Goal: Task Accomplishment & Management: Manage account settings

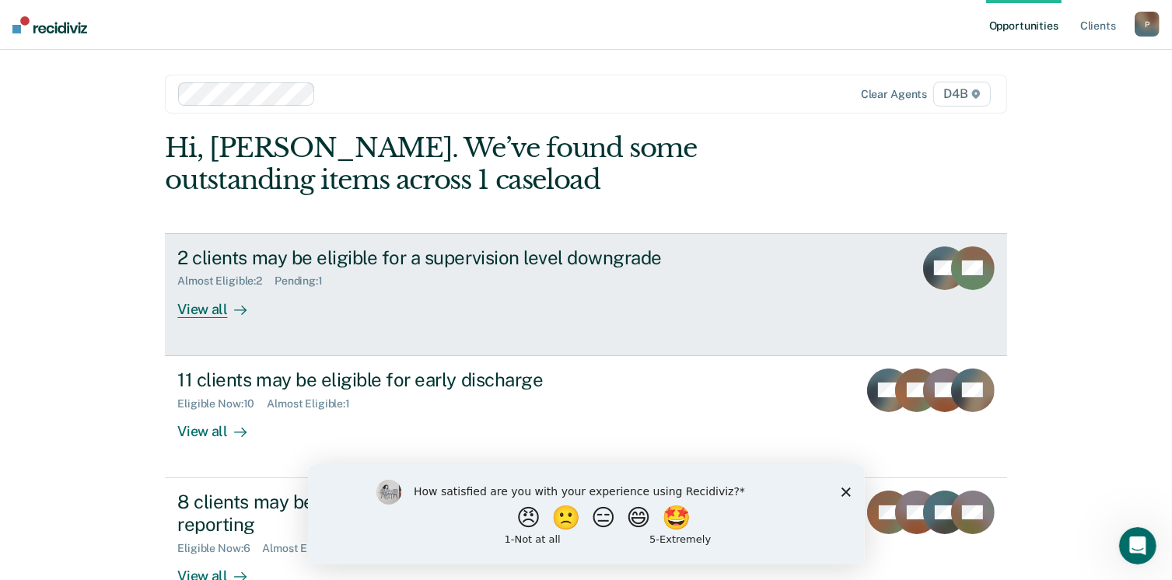
click at [200, 309] on div "View all" at bounding box center [220, 303] width 87 height 30
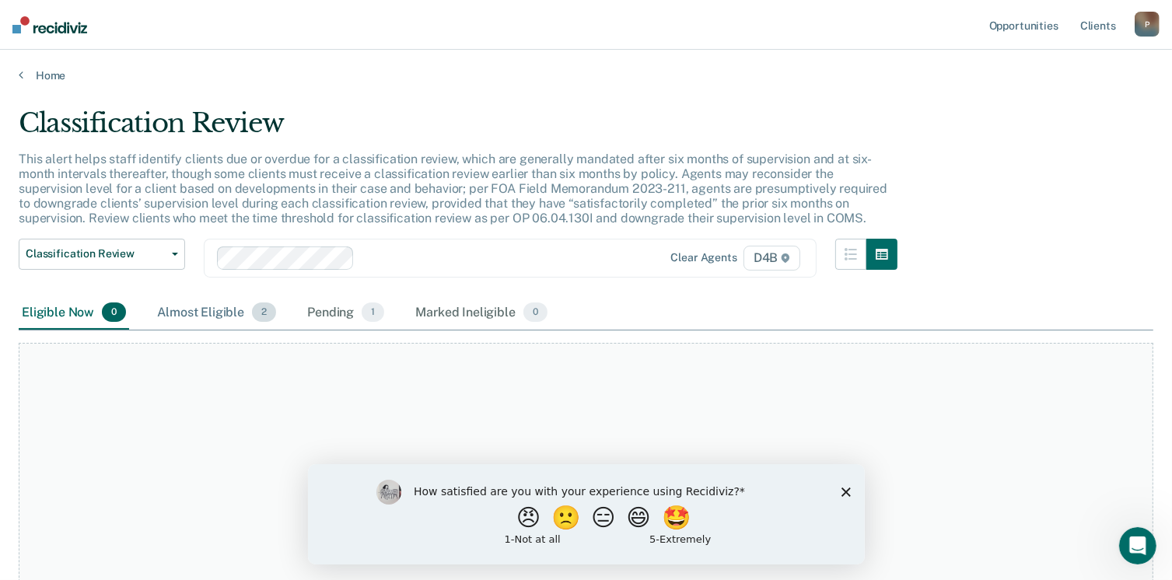
click at [196, 315] on div "Almost Eligible 2" at bounding box center [216, 313] width 125 height 34
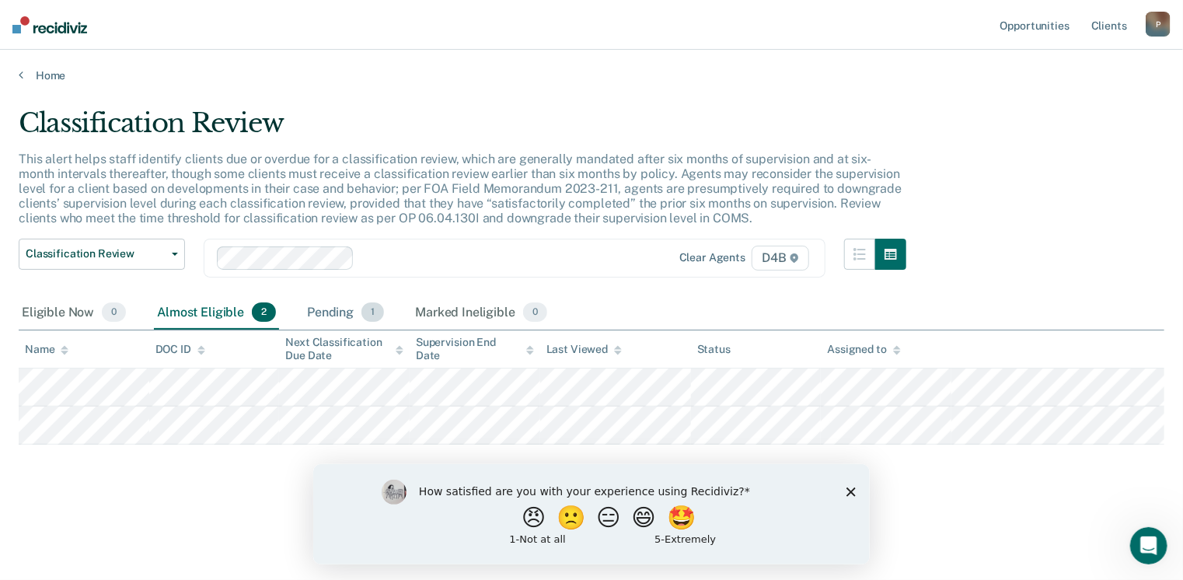
click at [334, 309] on div "Pending 1" at bounding box center [345, 313] width 83 height 34
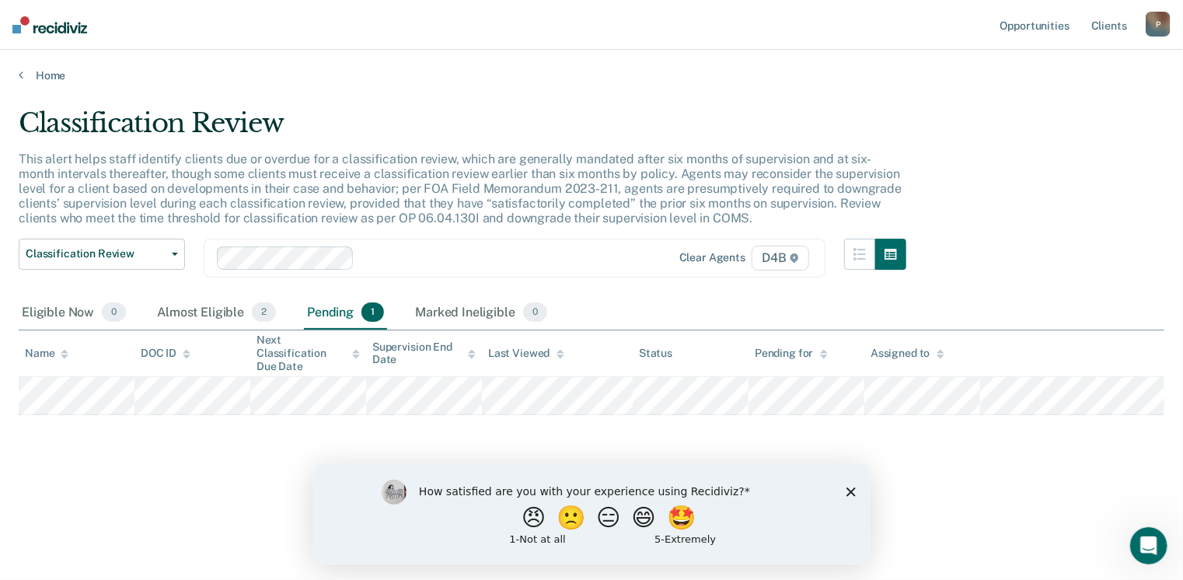
click at [853, 491] on icon "Close survey" at bounding box center [850, 491] width 9 height 9
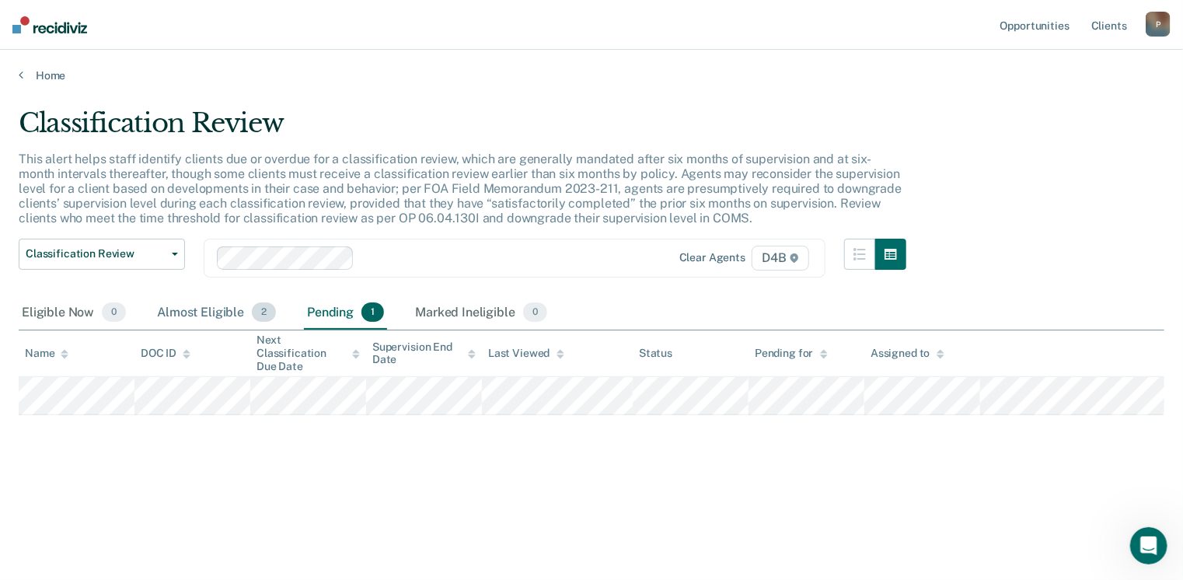
click at [211, 313] on div "Almost Eligible 2" at bounding box center [216, 313] width 125 height 34
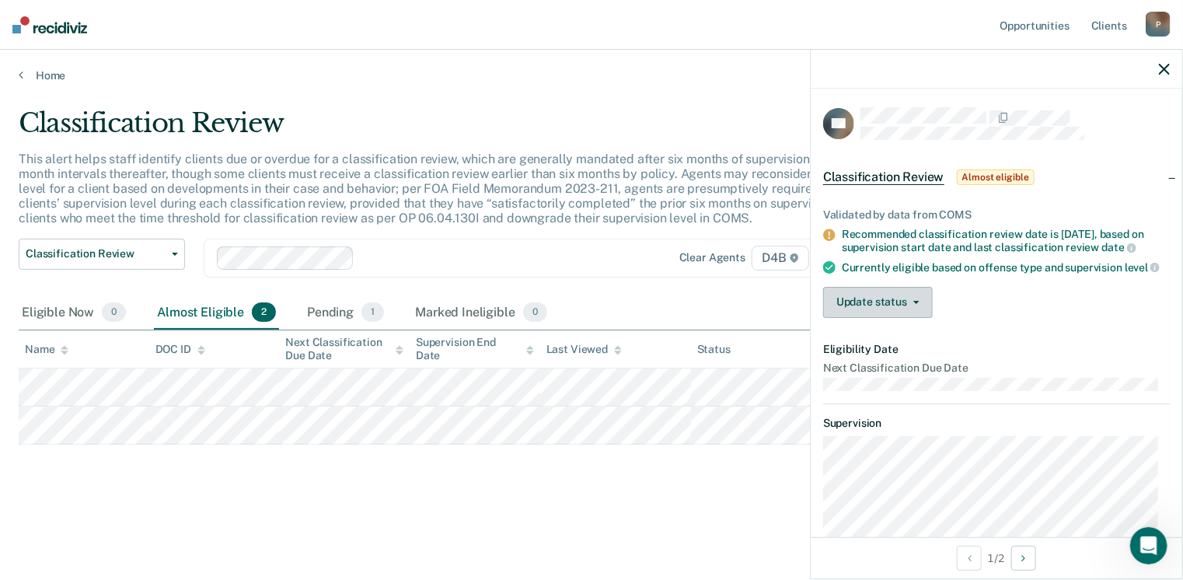
click at [890, 305] on button "Update status" at bounding box center [878, 302] width 110 height 31
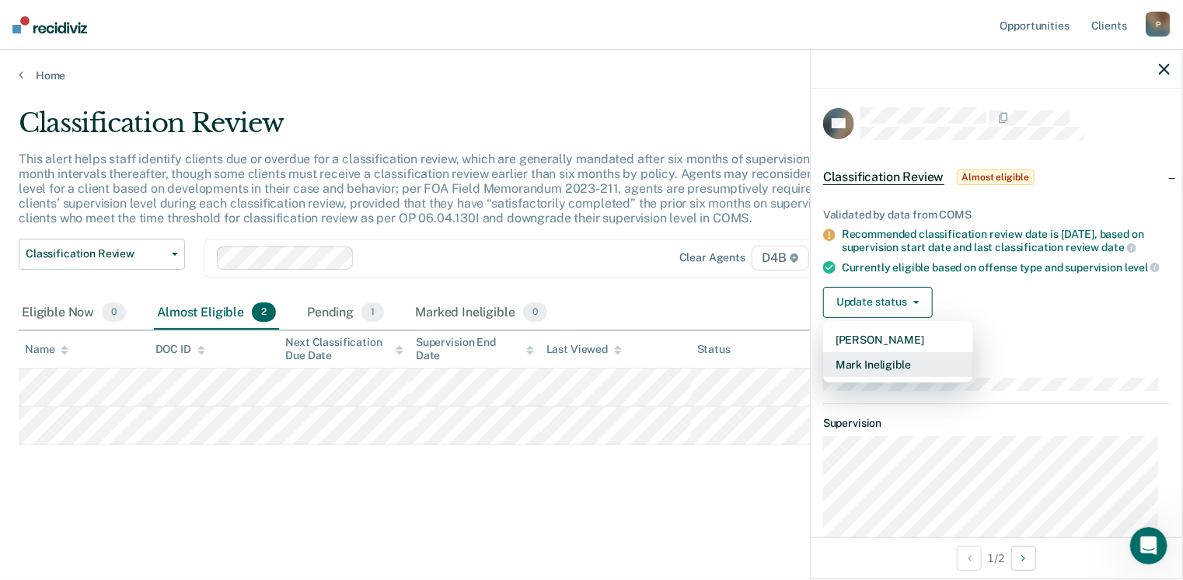
click at [877, 375] on button "Mark Ineligible" at bounding box center [898, 364] width 150 height 25
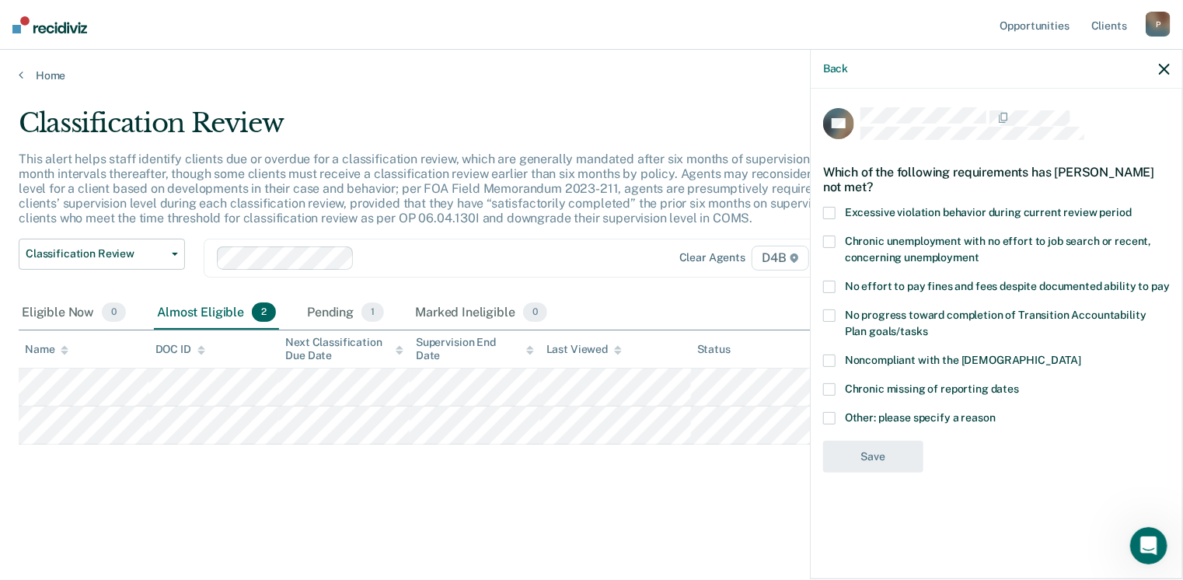
click at [832, 414] on span at bounding box center [829, 418] width 12 height 12
click at [996, 412] on input "Other: please specify a reason" at bounding box center [996, 412] width 0 height 0
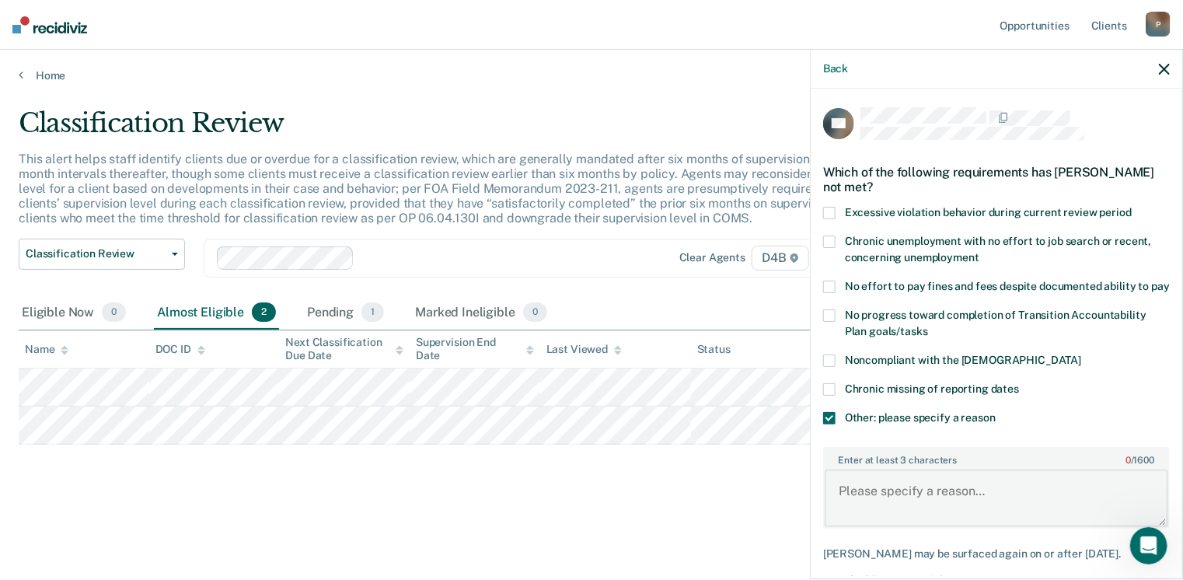
click at [837, 508] on textarea "Enter at least 3 characters 0 / 1600" at bounding box center [997, 499] width 344 height 58
type textarea "Not eligible for telephone reporting caseload"
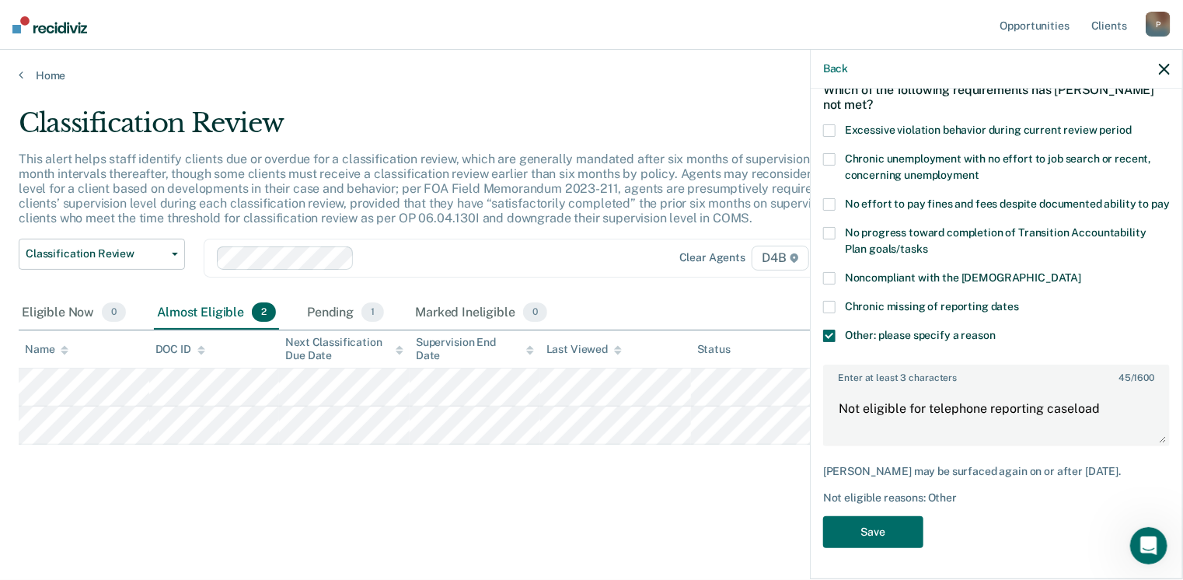
scroll to position [100, 0]
click at [854, 537] on button "Save" at bounding box center [873, 532] width 100 height 32
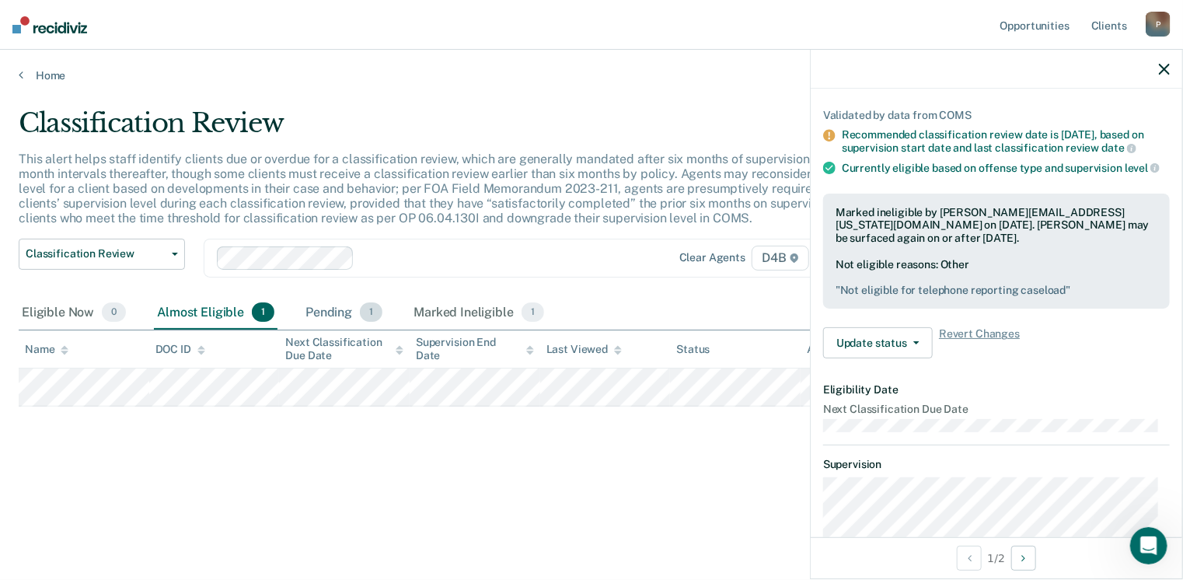
click at [333, 311] on div "Pending 1" at bounding box center [343, 313] width 83 height 34
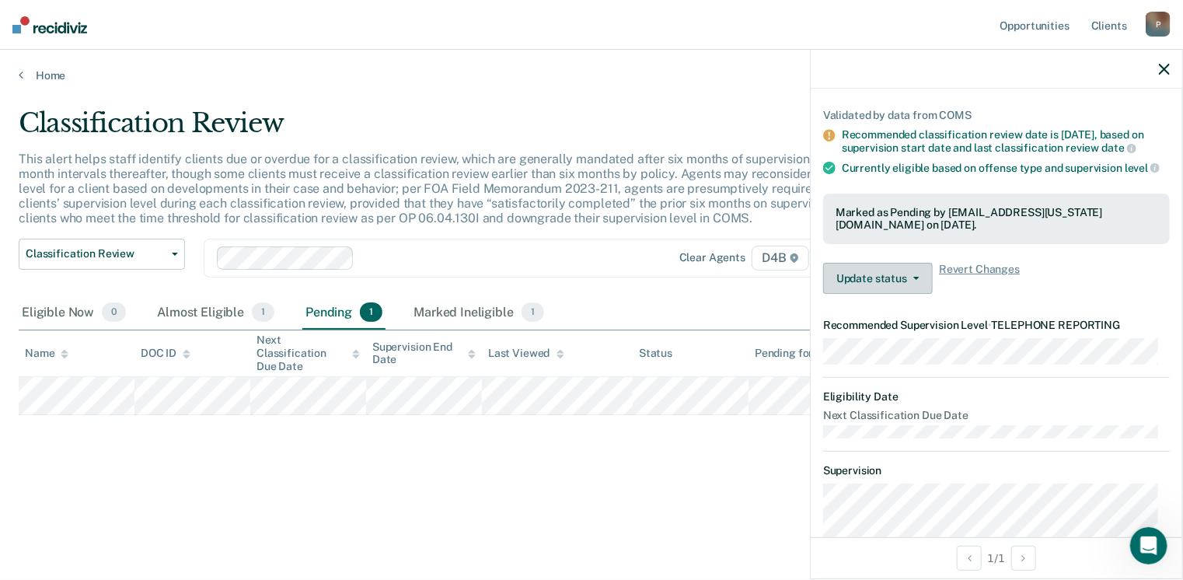
click at [876, 287] on button "Update status" at bounding box center [878, 278] width 110 height 31
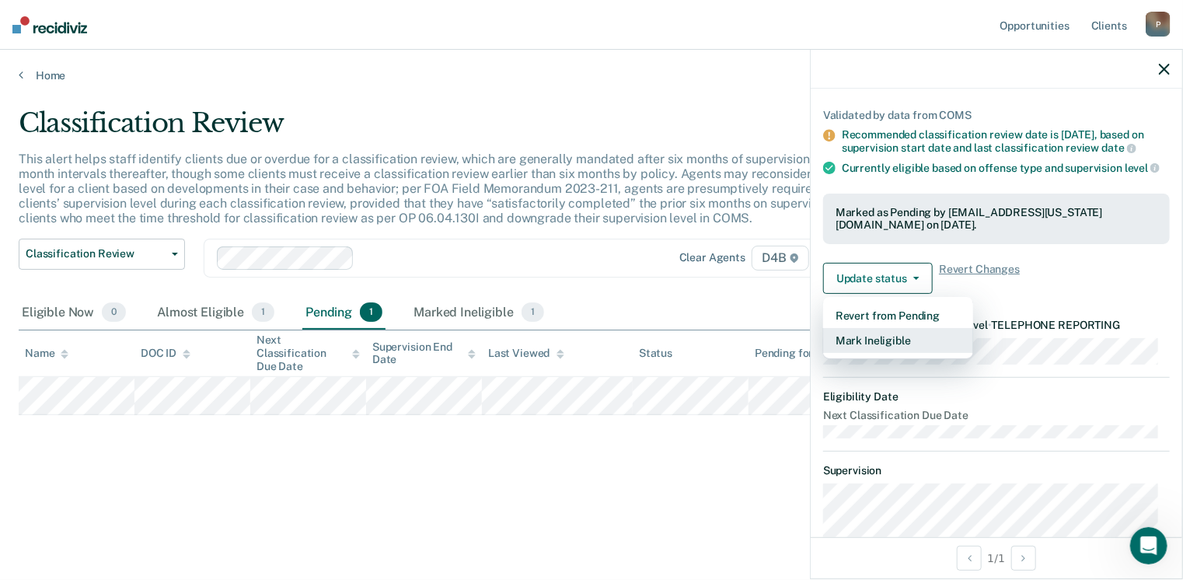
click at [857, 353] on button "Mark Ineligible" at bounding box center [898, 340] width 150 height 25
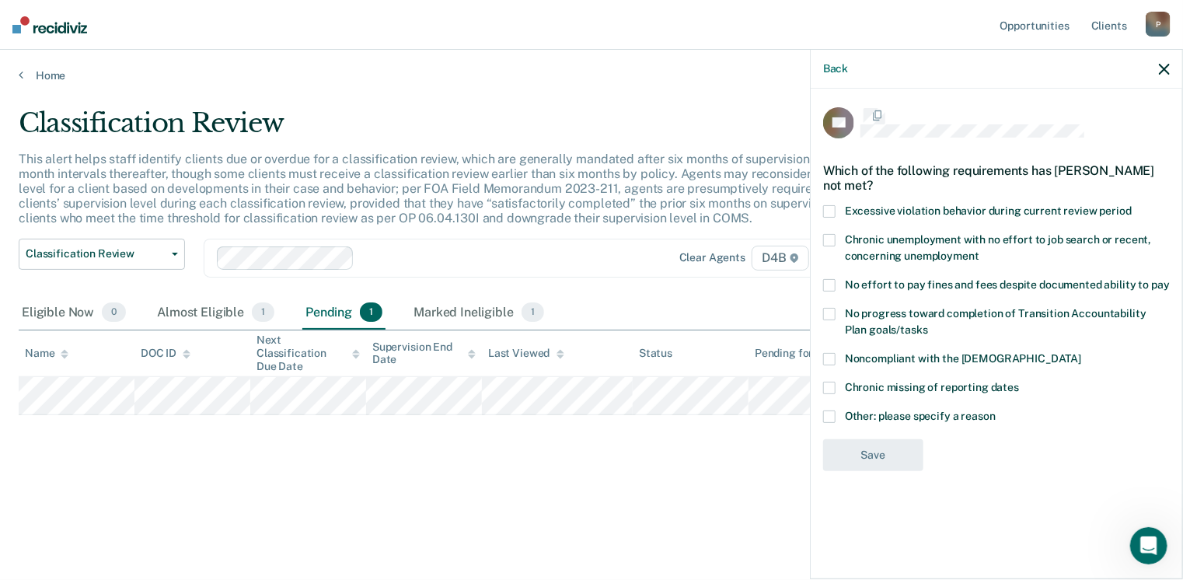
scroll to position [0, 0]
click at [830, 417] on span at bounding box center [829, 418] width 12 height 12
click at [996, 412] on input "Other: please specify a reason" at bounding box center [996, 412] width 0 height 0
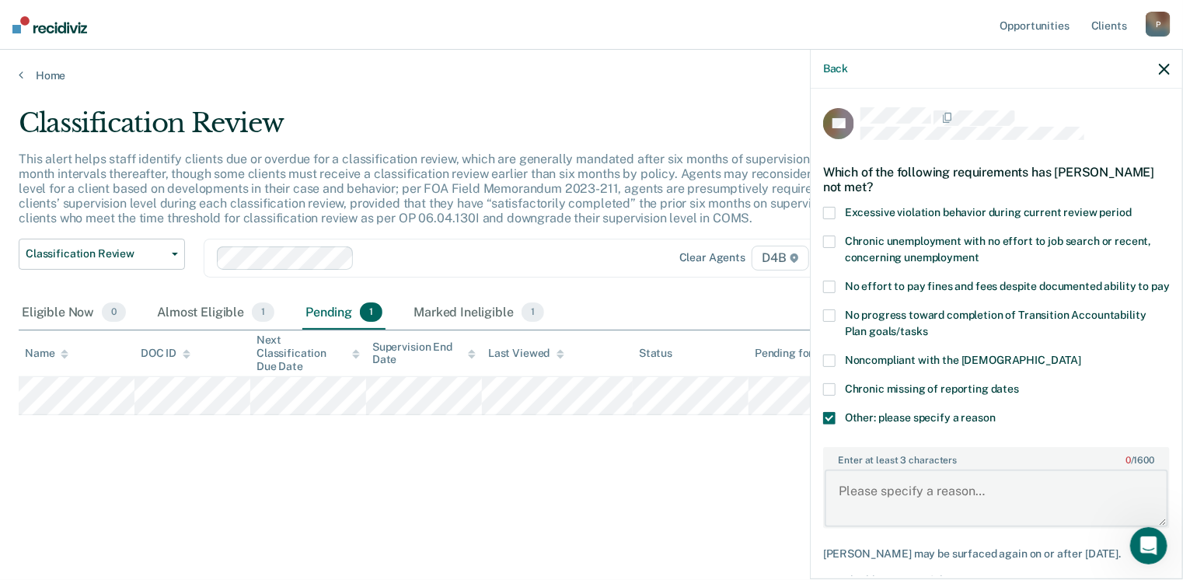
click at [846, 508] on textarea "Enter at least 3 characters 0 / 1600" at bounding box center [997, 499] width 344 height 58
click at [926, 507] on textarea "Not eligible" at bounding box center [997, 499] width 344 height 58
type textarea "Not eligible for TX Reporitng"
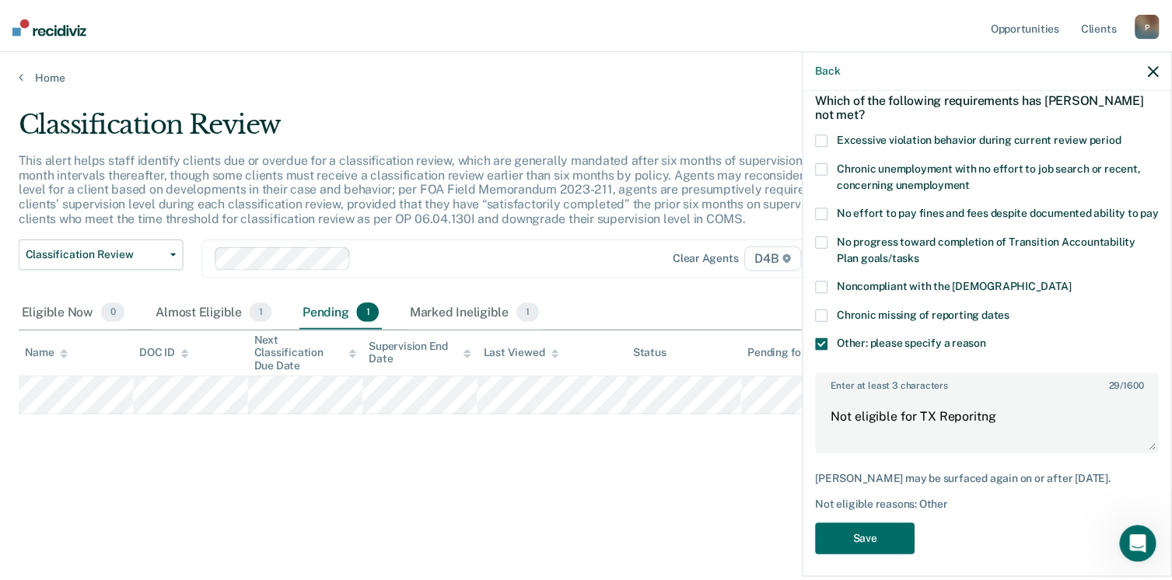
scroll to position [77, 0]
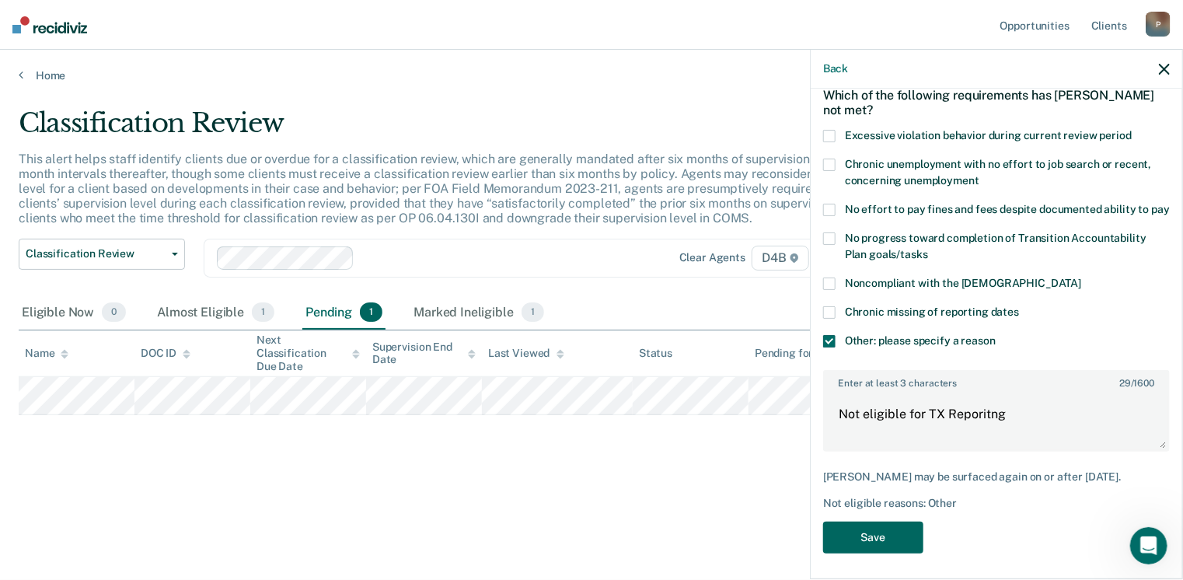
click at [868, 554] on button "Save" at bounding box center [873, 538] width 100 height 32
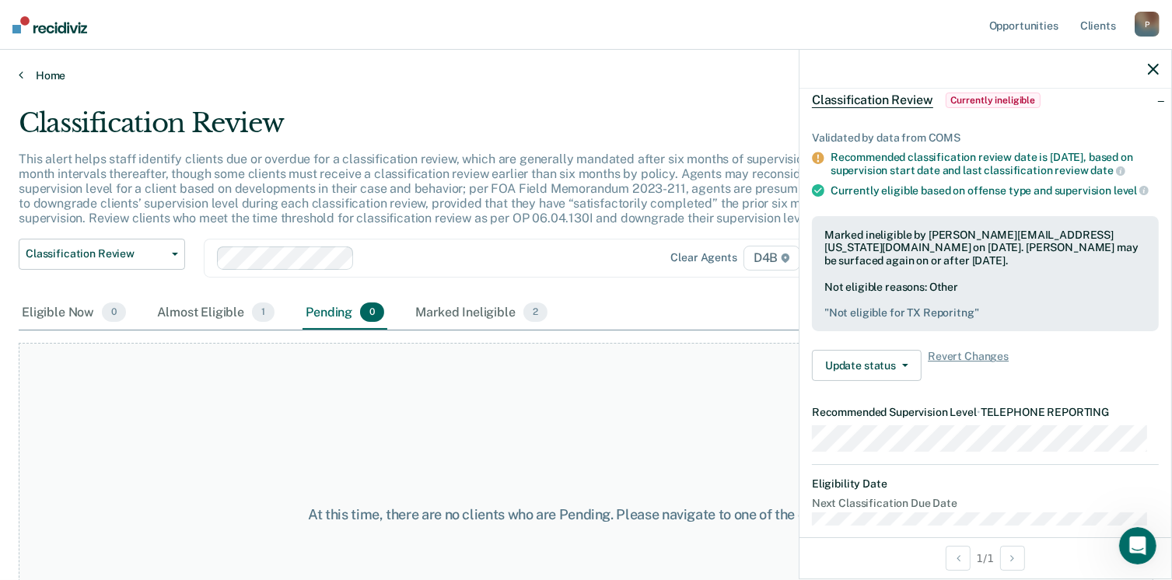
click at [21, 72] on icon at bounding box center [21, 74] width 5 height 12
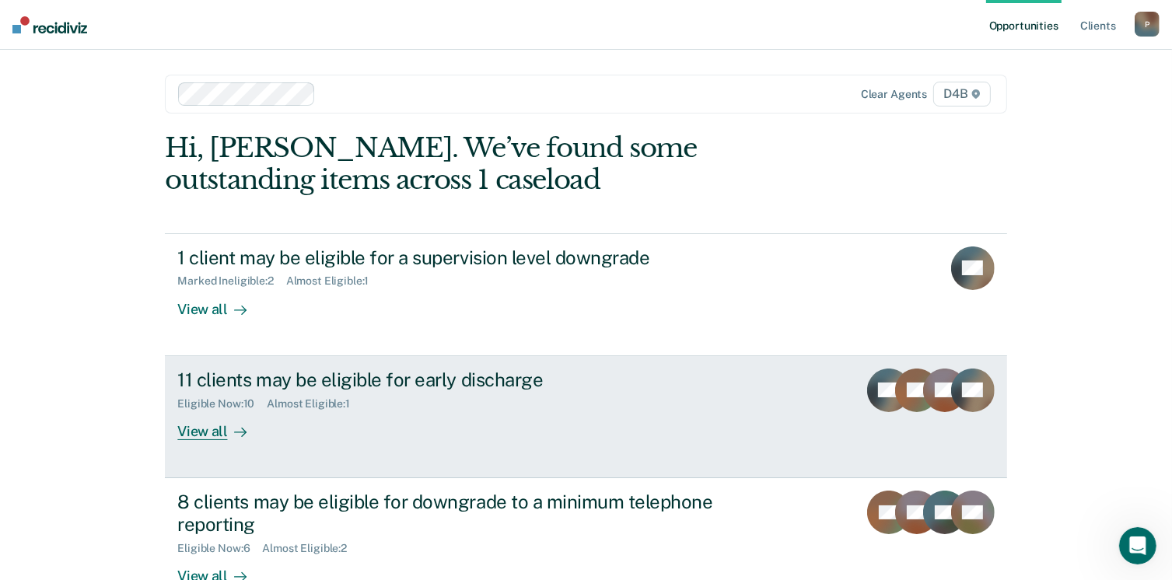
click at [261, 384] on div "11 clients may be eligible for early discharge" at bounding box center [450, 380] width 546 height 23
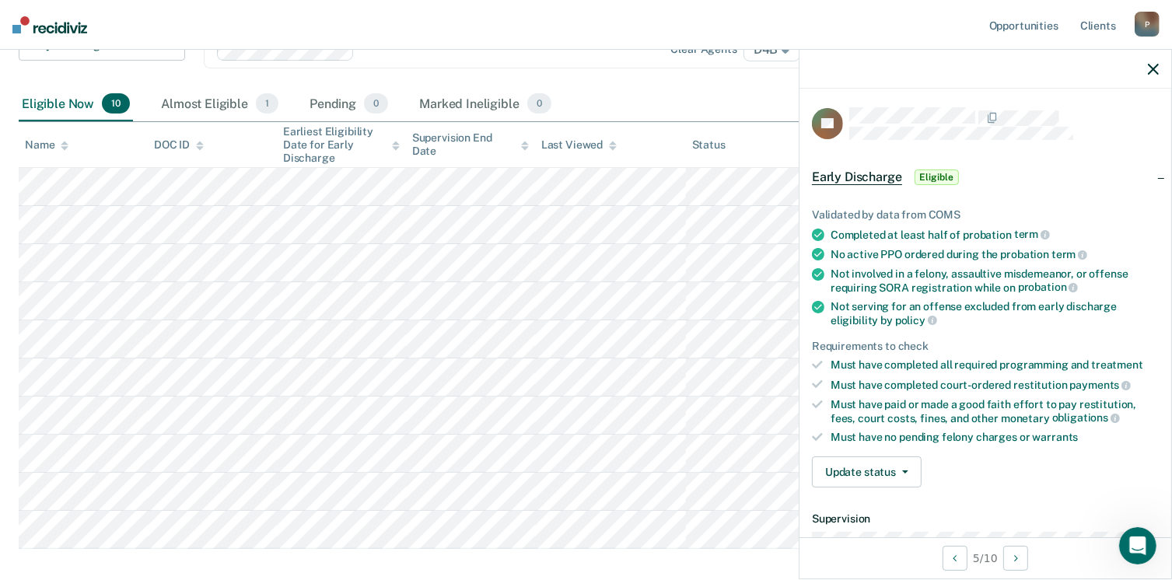
scroll to position [201, 0]
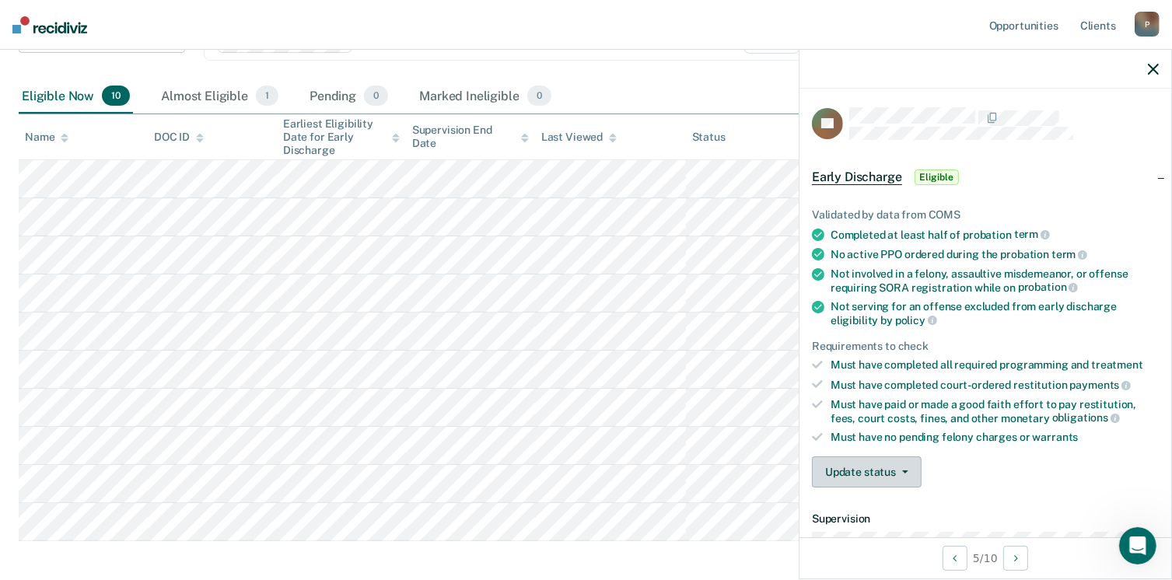
click at [862, 461] on button "Update status" at bounding box center [867, 471] width 110 height 31
click at [1013, 458] on div "Update status [PERSON_NAME] Mark Ineligible" at bounding box center [985, 471] width 347 height 31
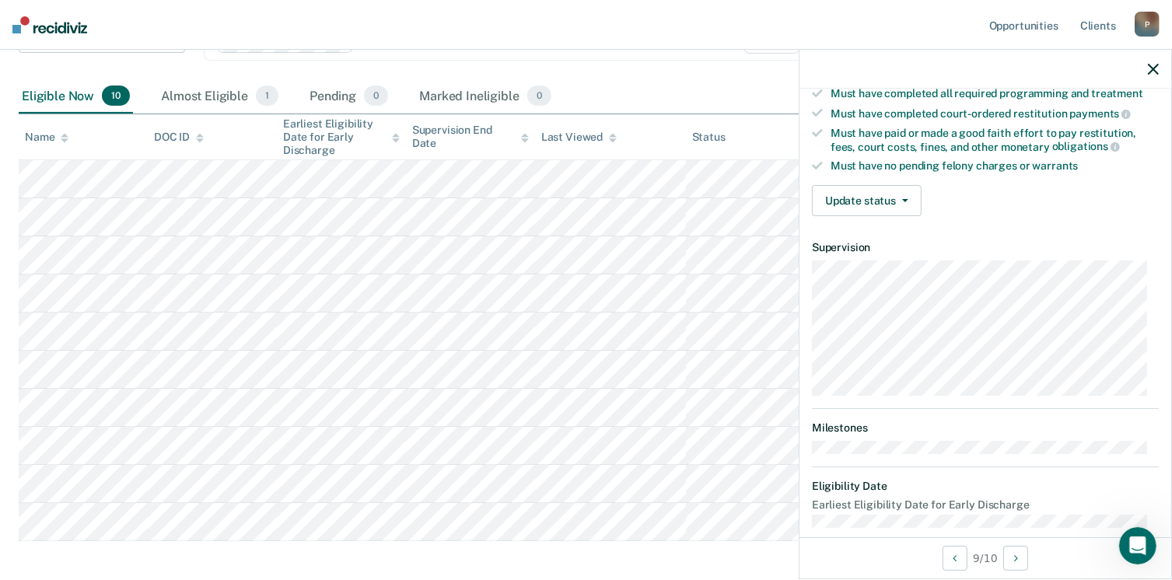
scroll to position [287, 0]
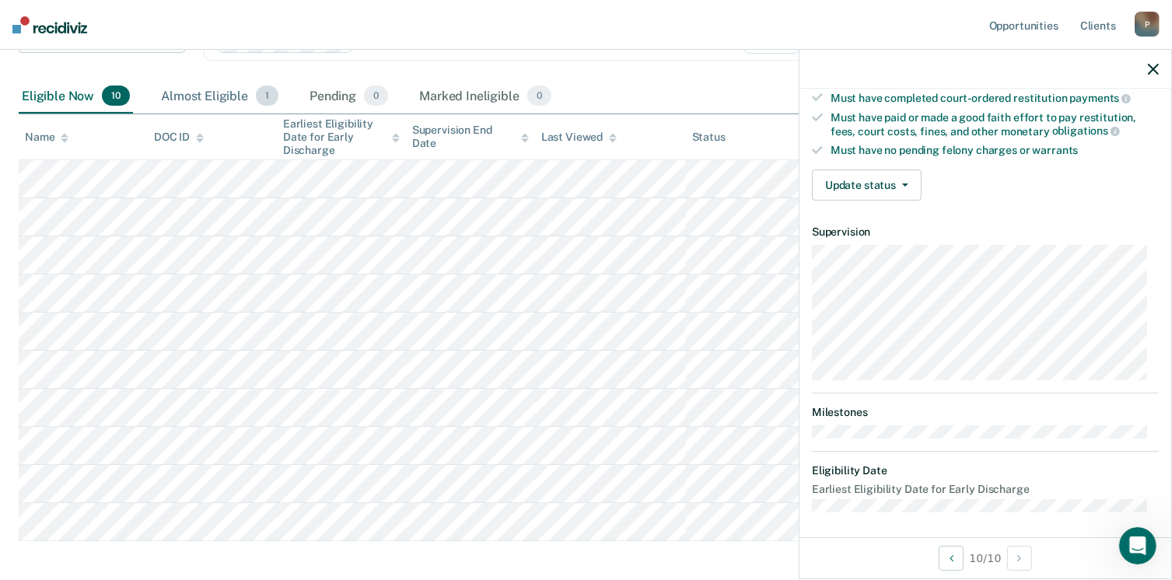
click at [215, 89] on div "Almost Eligible 1" at bounding box center [220, 96] width 124 height 34
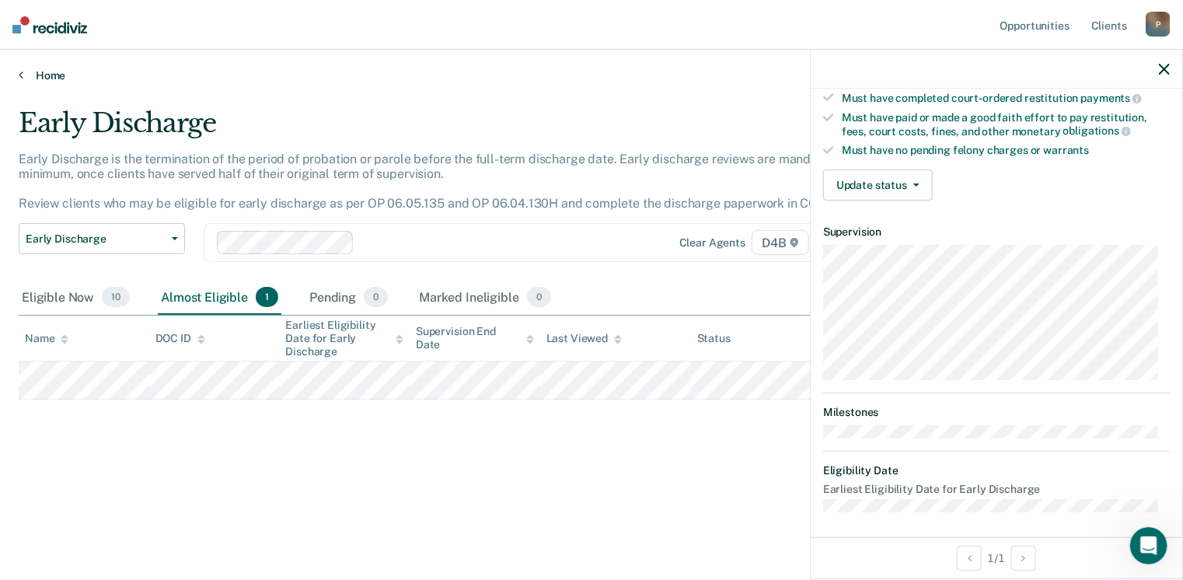
click at [20, 72] on icon at bounding box center [21, 74] width 5 height 12
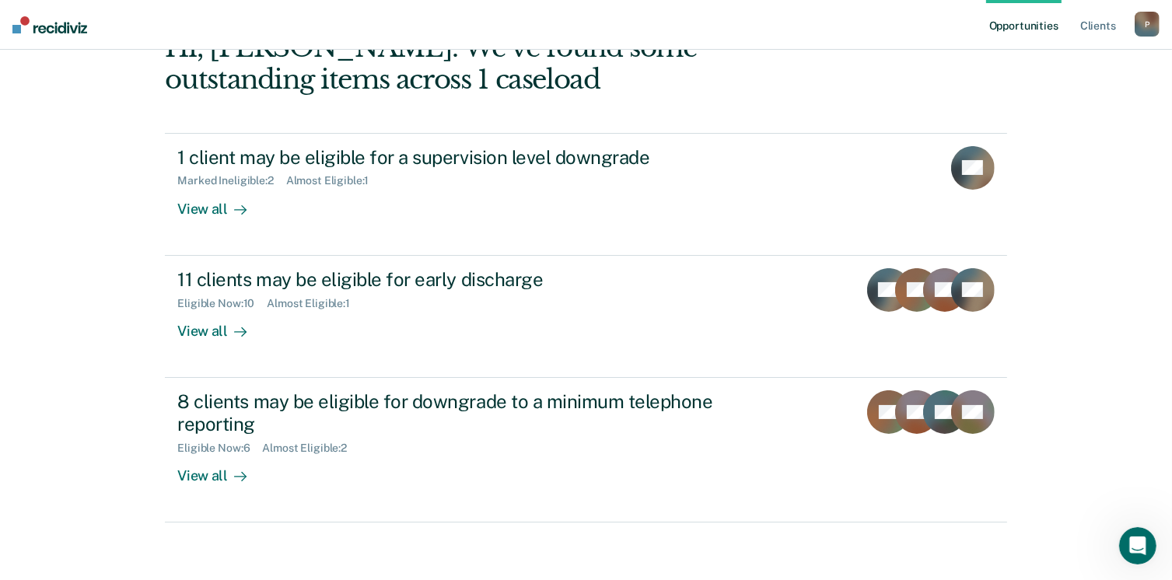
scroll to position [103, 0]
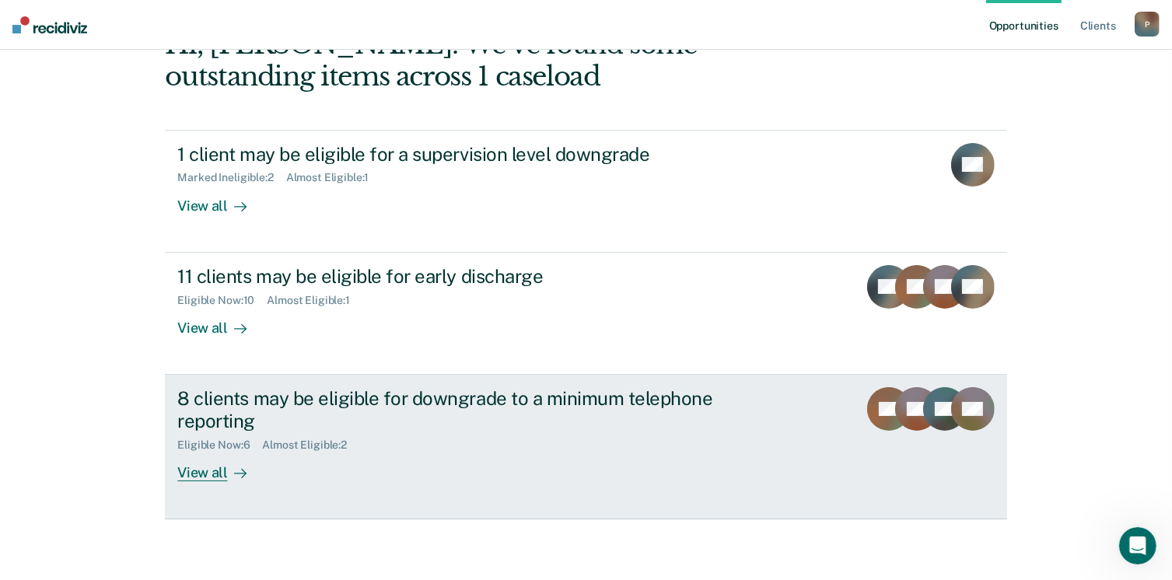
click at [218, 405] on div "8 clients may be eligible for downgrade to a minimum telephone reporting" at bounding box center [450, 409] width 546 height 45
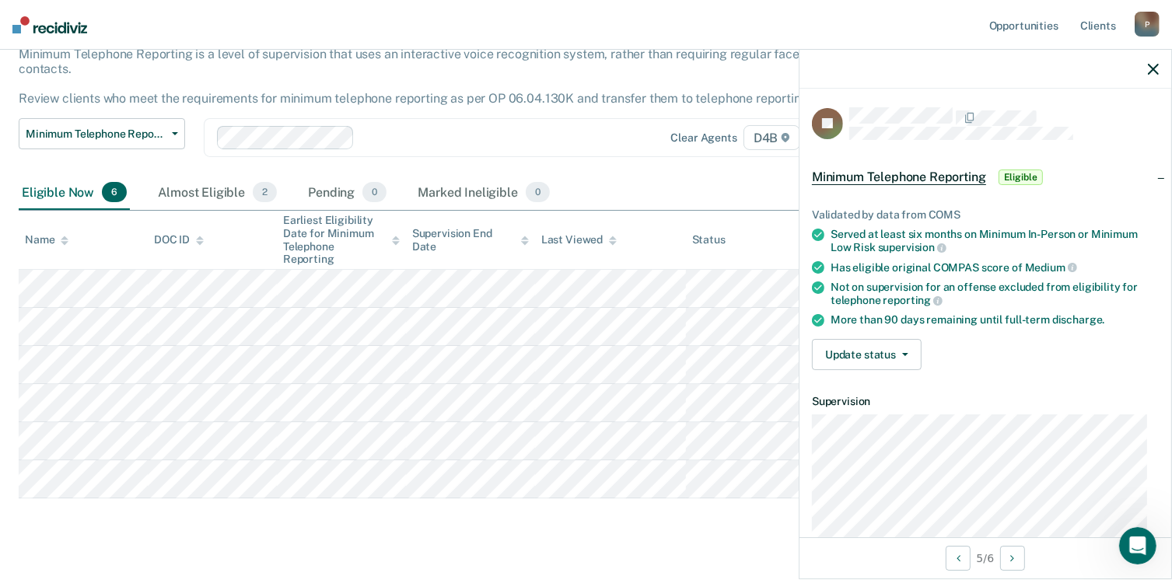
scroll to position [118, 0]
